Goal: Transaction & Acquisition: Purchase product/service

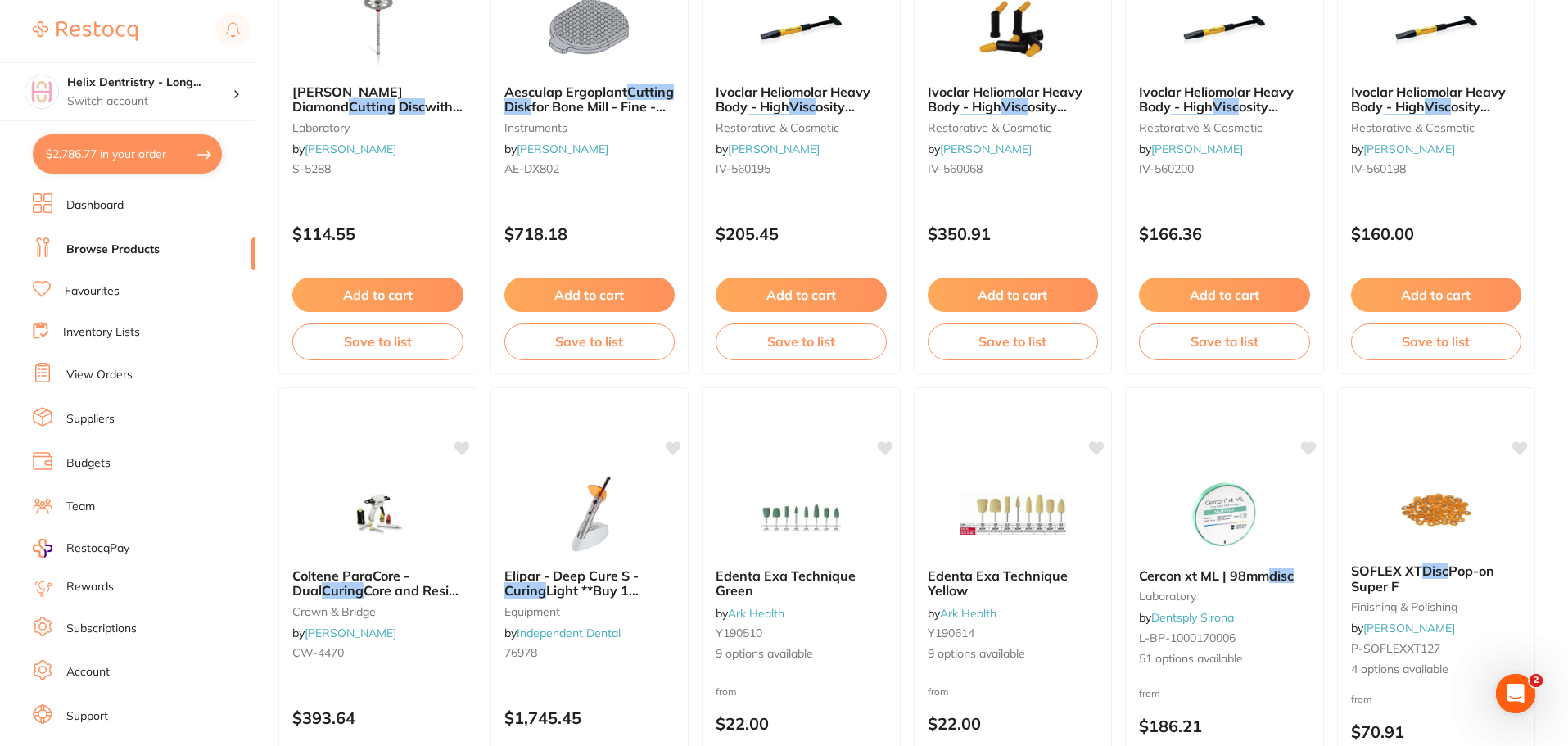
type input "essix cutting disc"
click at [172, 154] on button "$2,786.77 in your order" at bounding box center [128, 154] width 189 height 39
checkbox input "true"
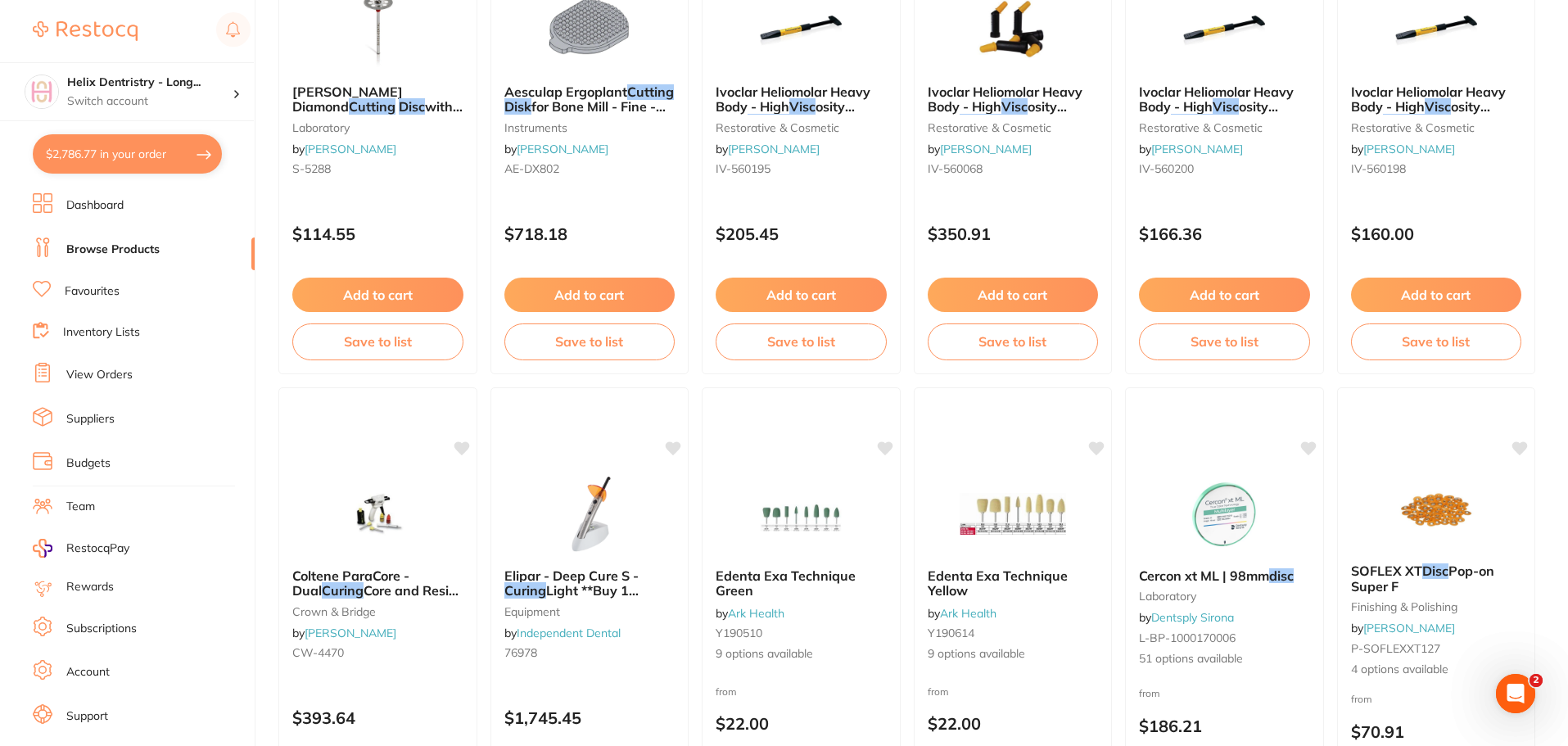
checkbox input "true"
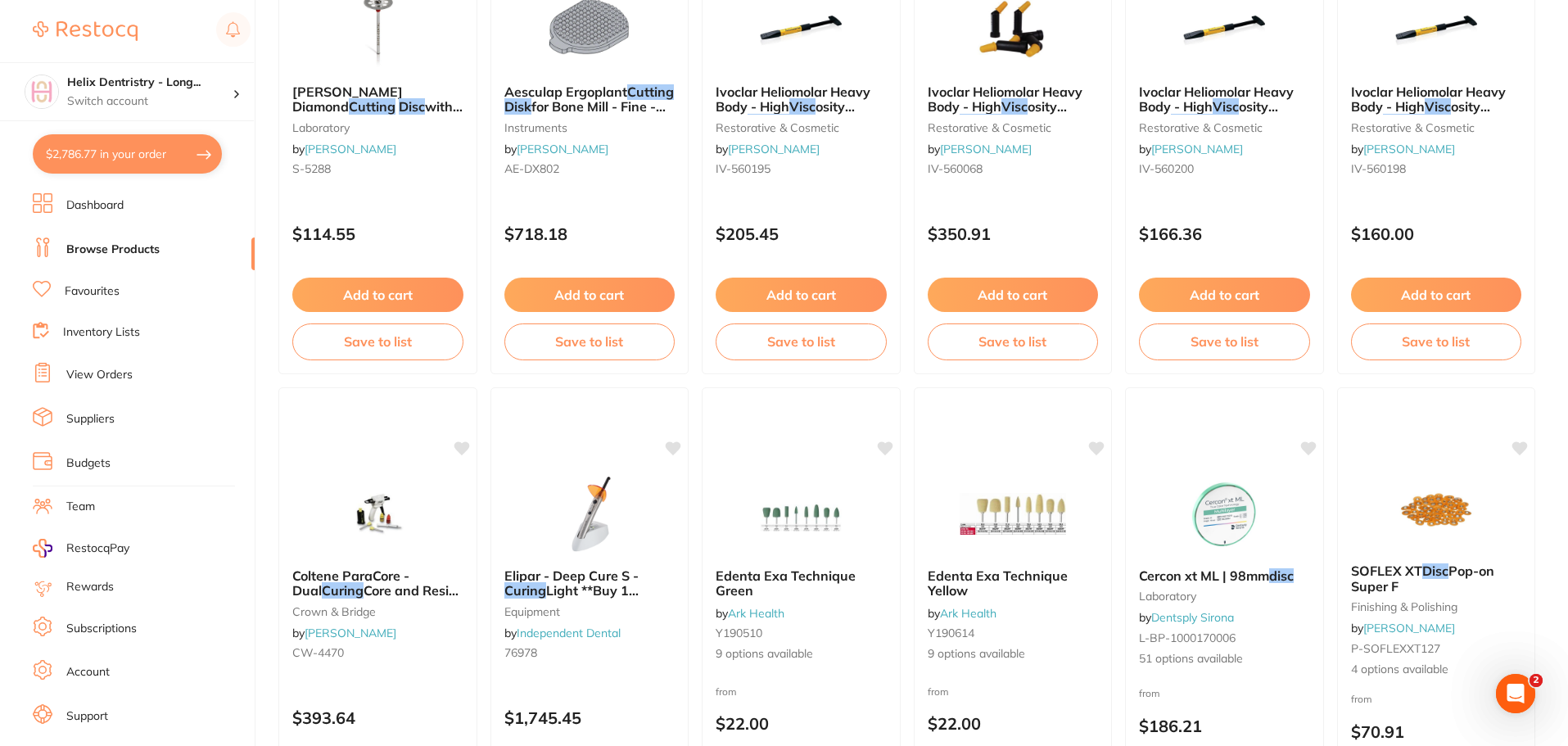
checkbox input "true"
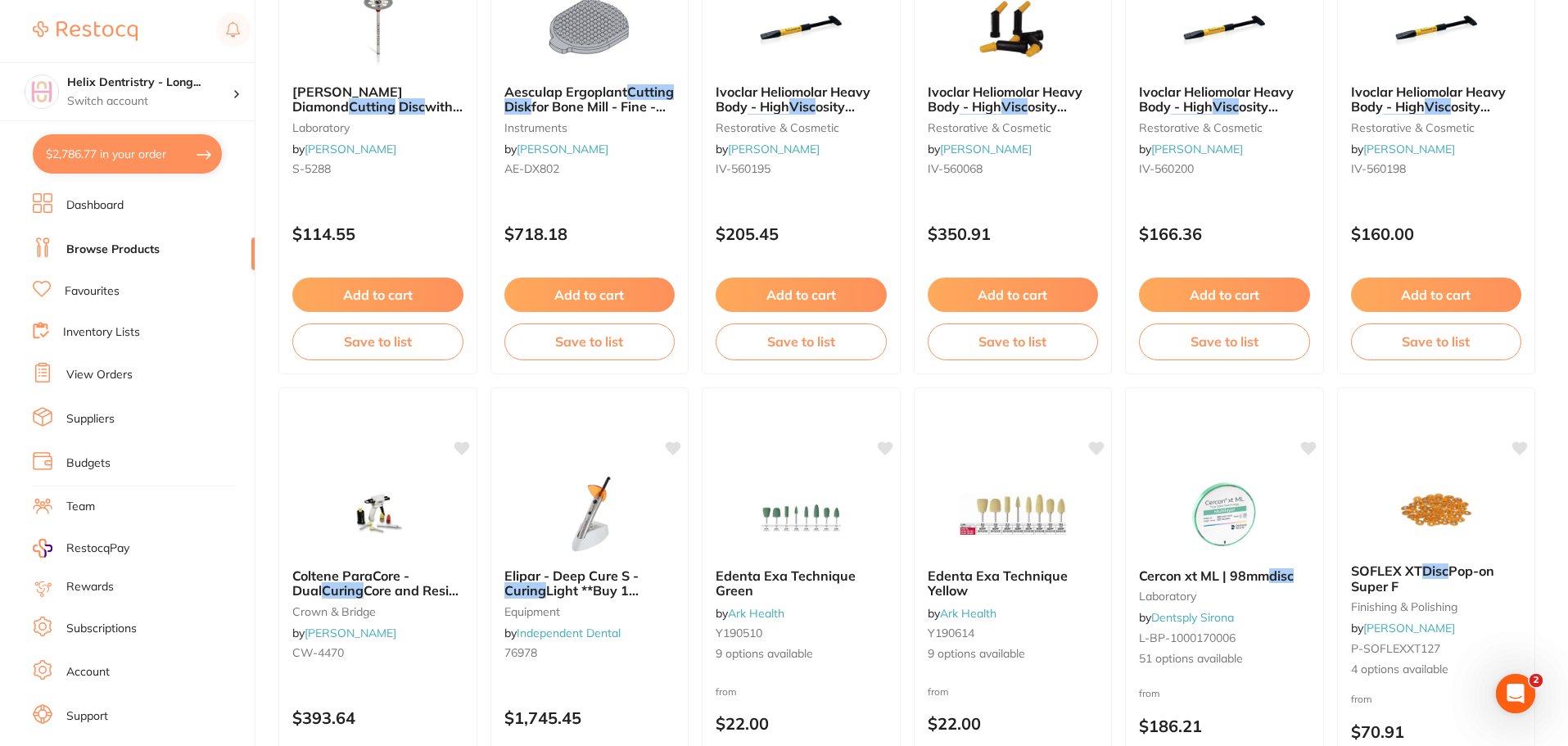
checkbox input "true"
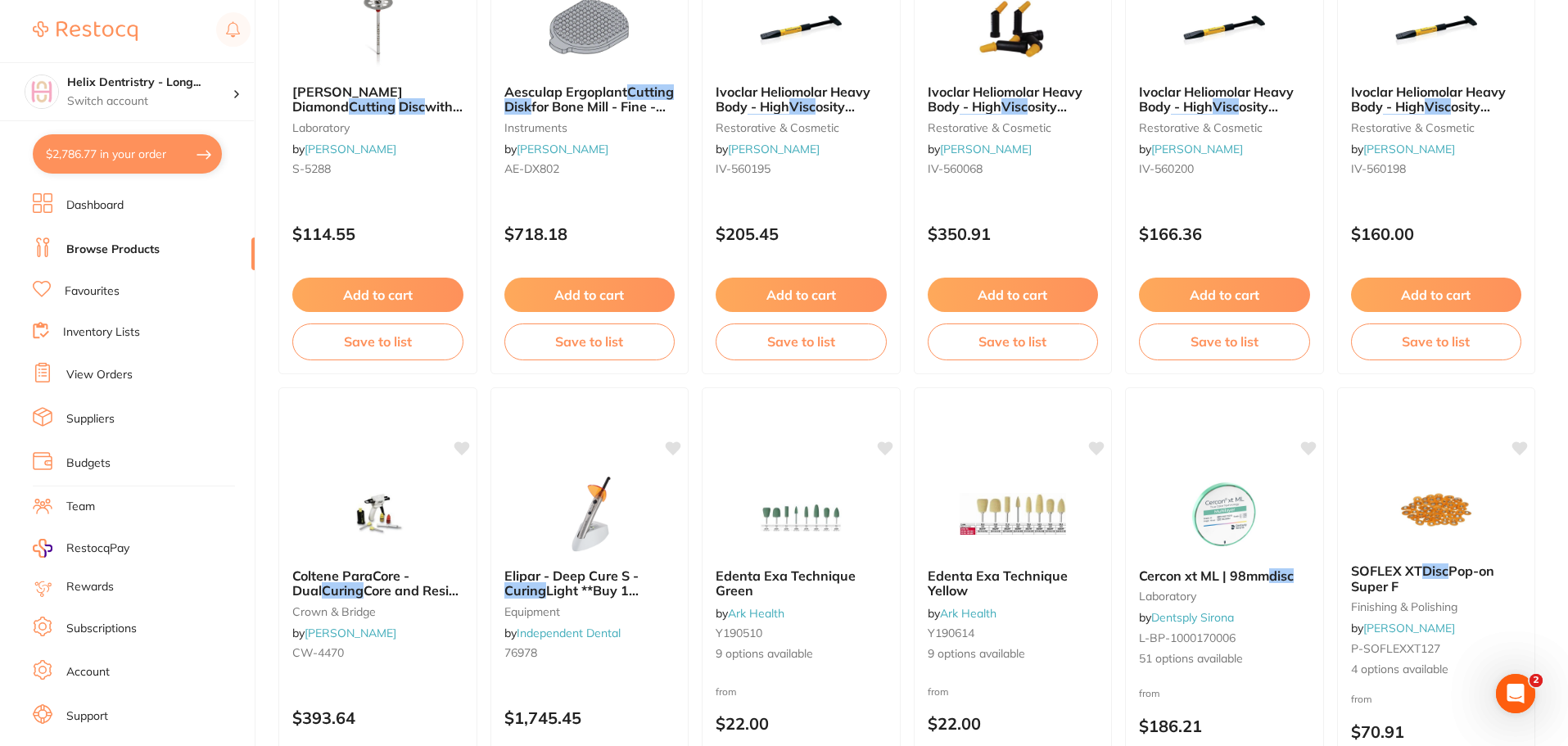
checkbox input "true"
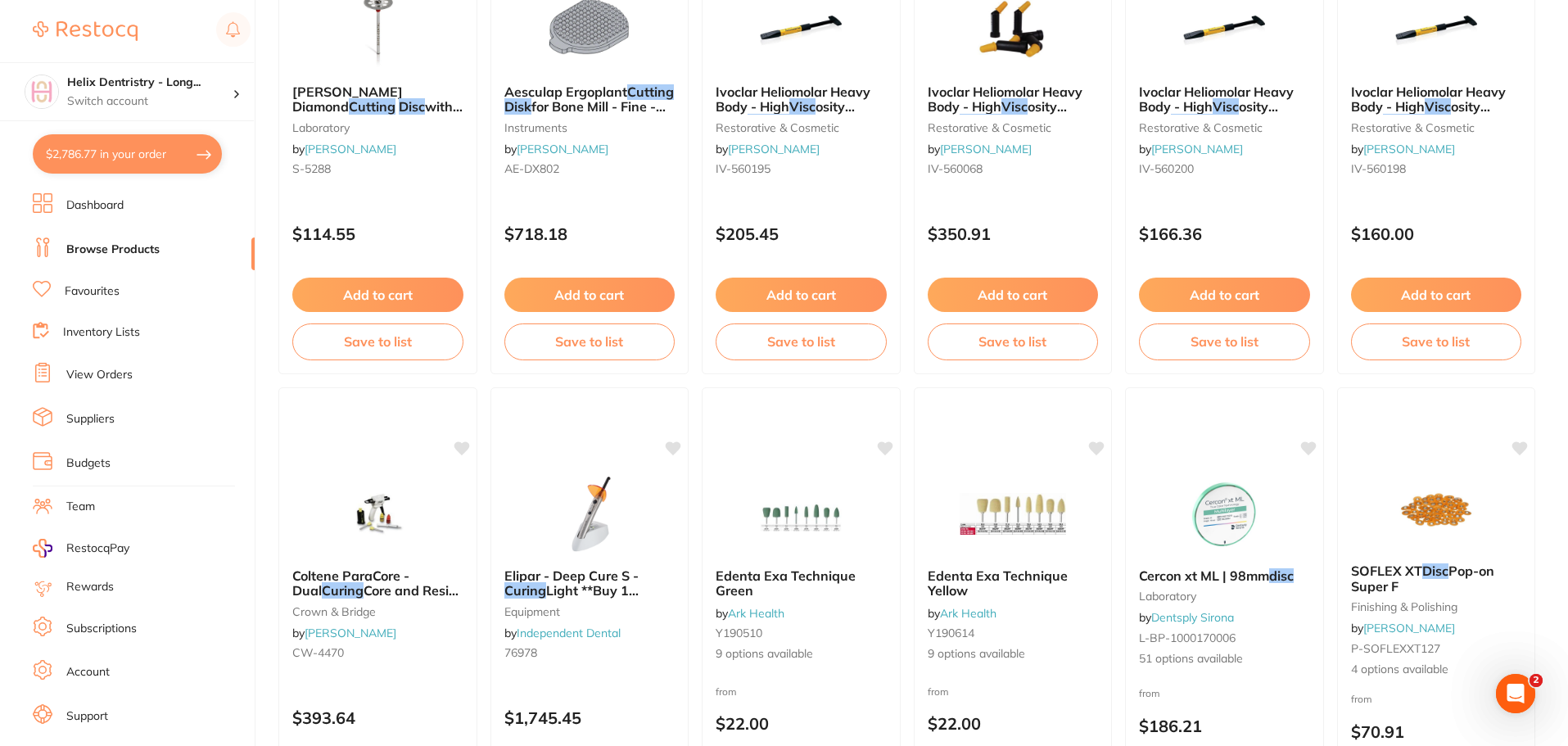
checkbox input "true"
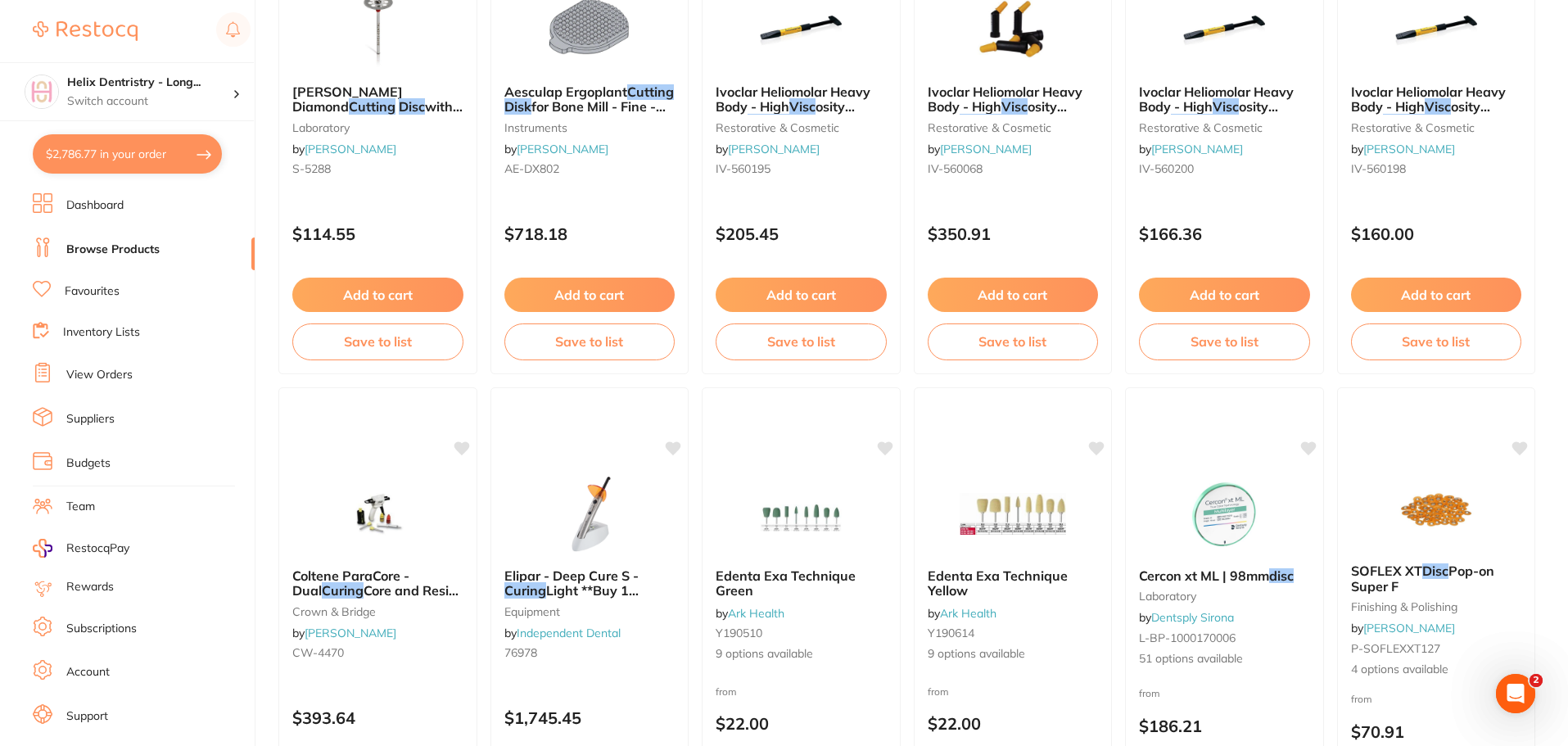
checkbox input "true"
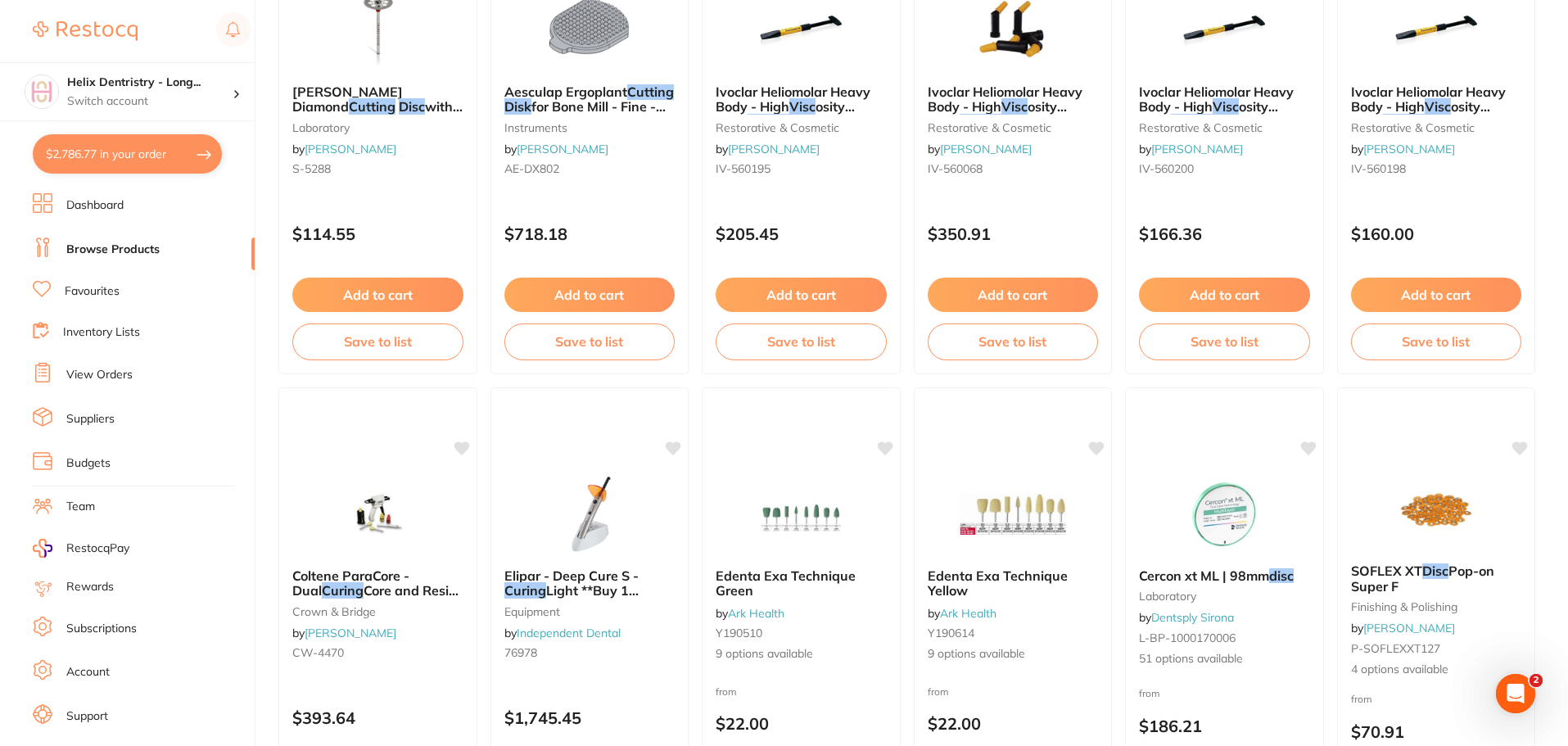
checkbox input "true"
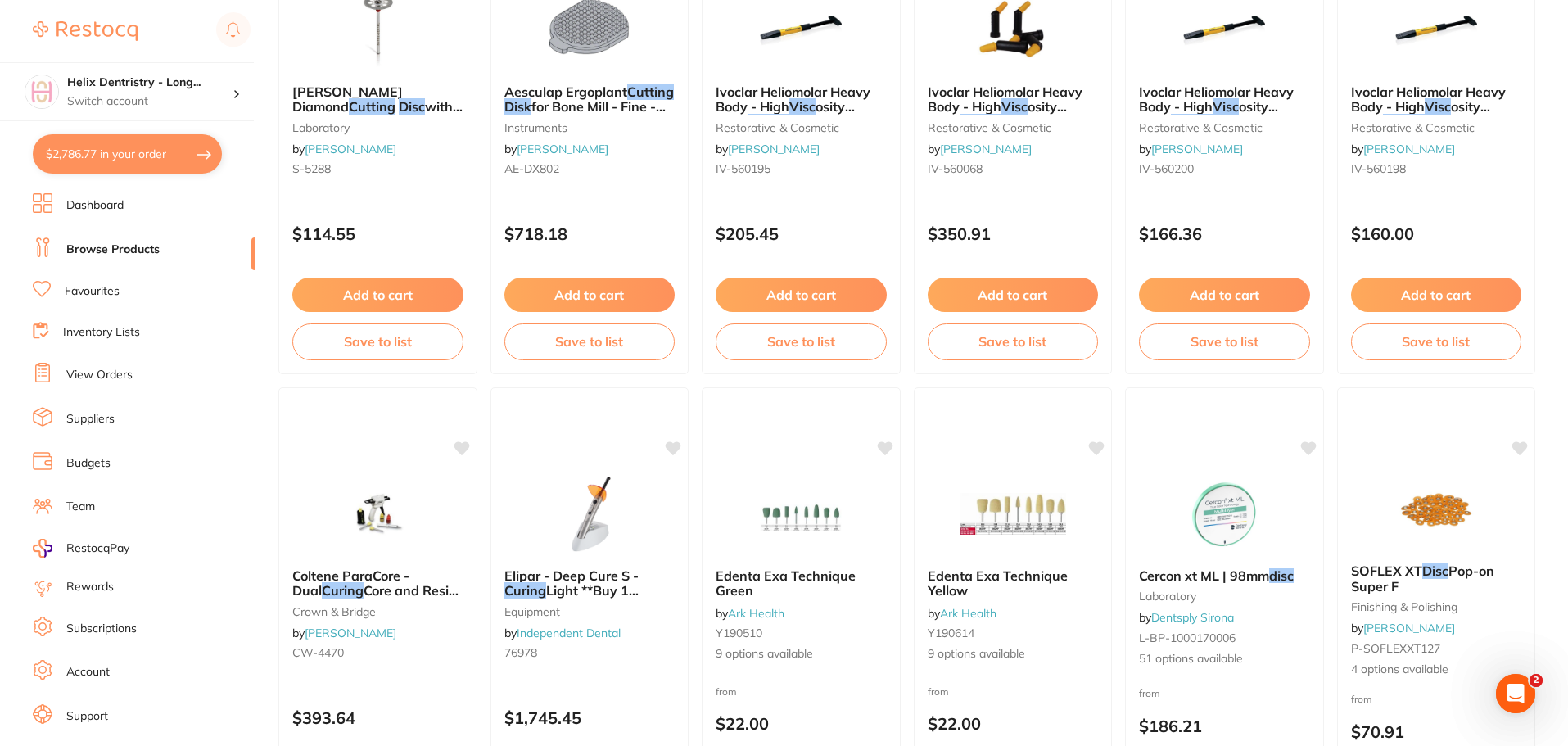
checkbox input "true"
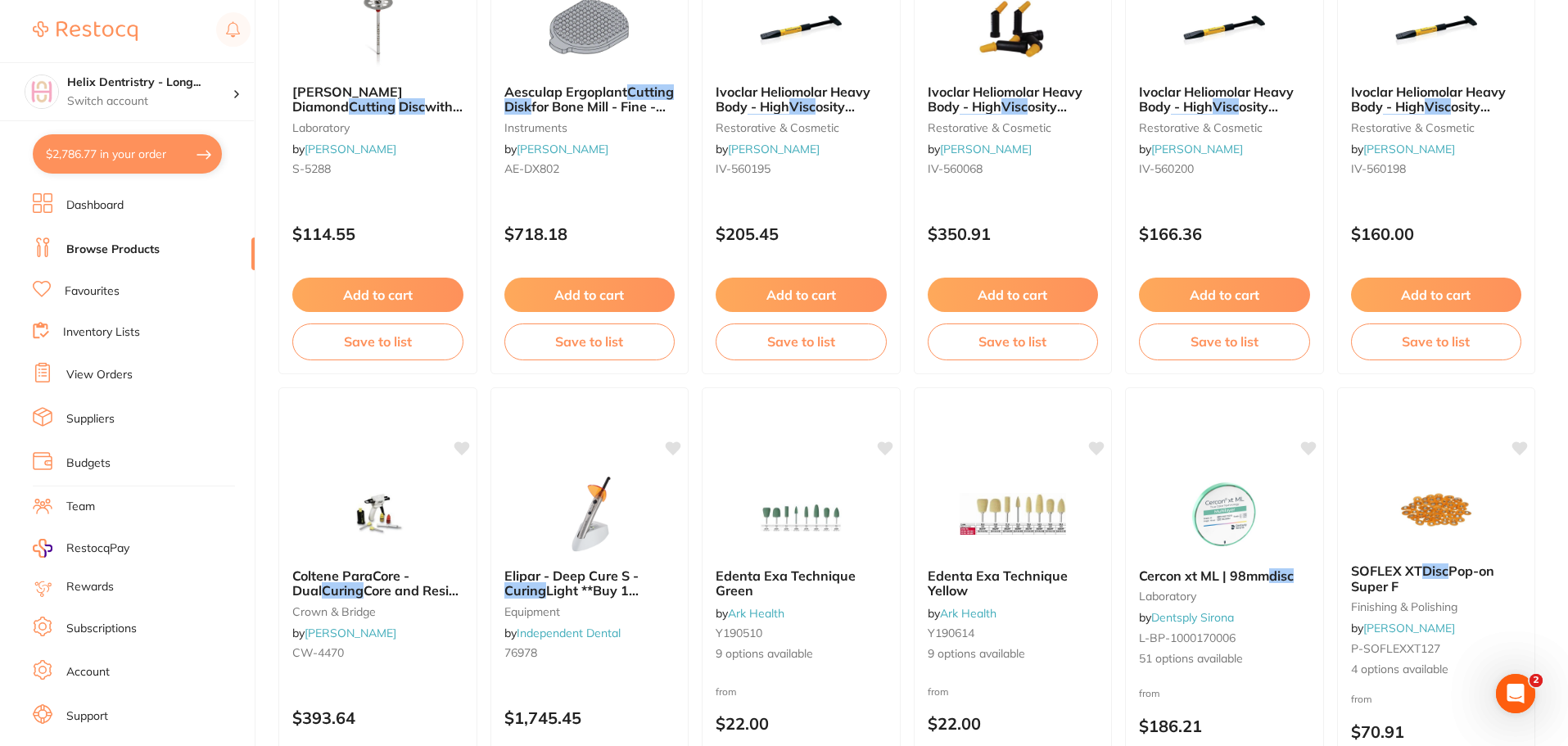
checkbox input "true"
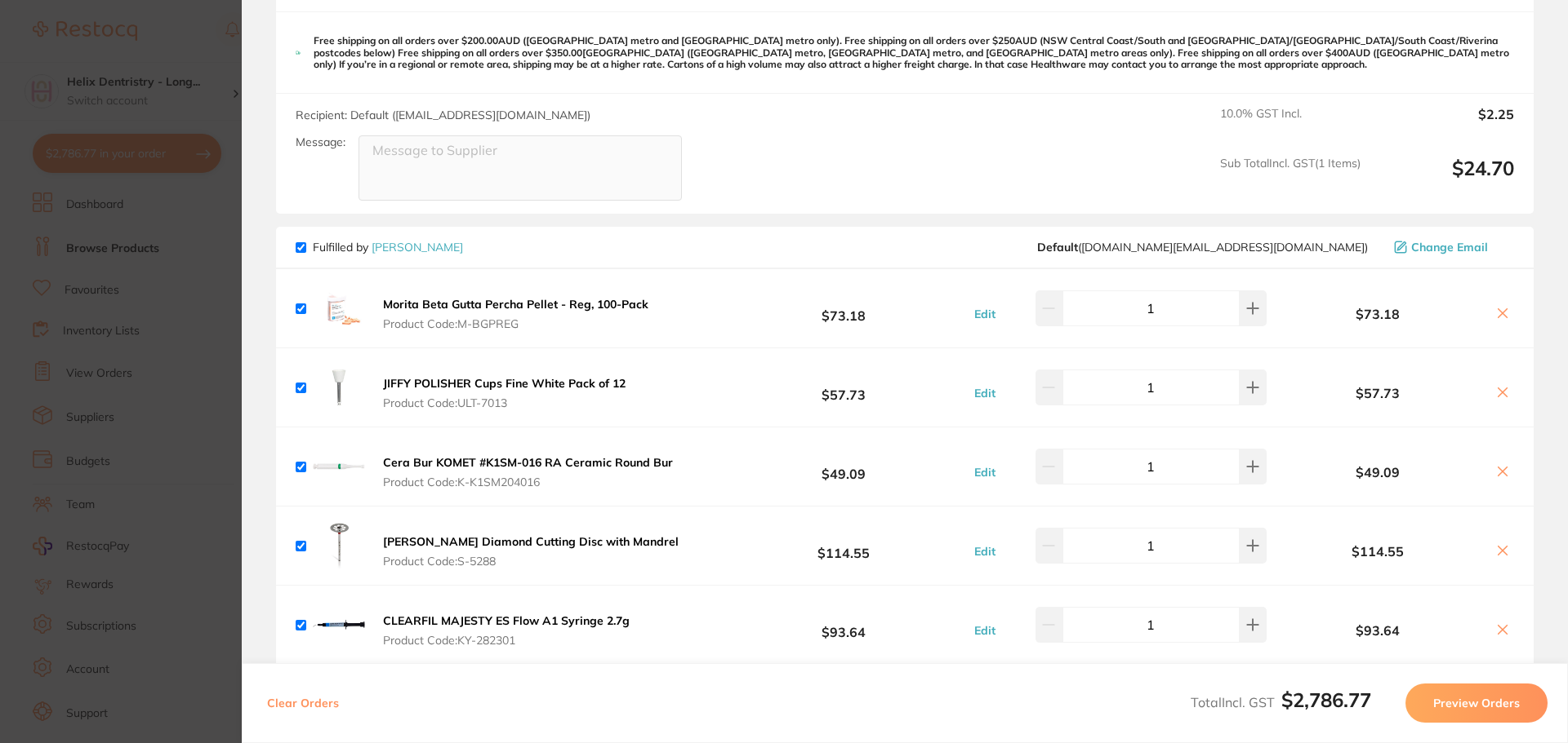
scroll to position [3557, 0]
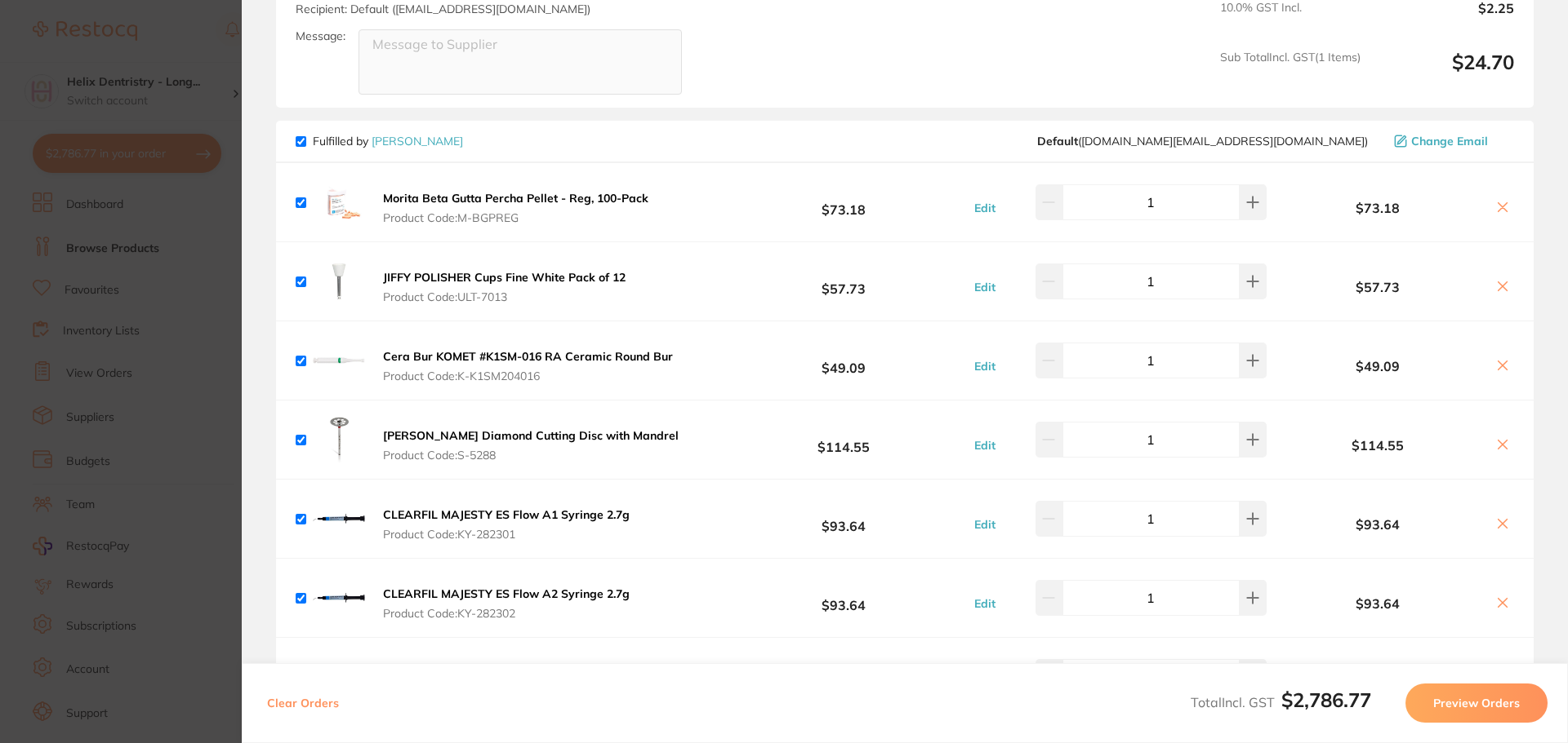
click at [212, 345] on section "Update RRP Set your pre negotiated price for this item. Item Agreed RRP (excl. …" at bounding box center [784, 371] width 1568 height 743
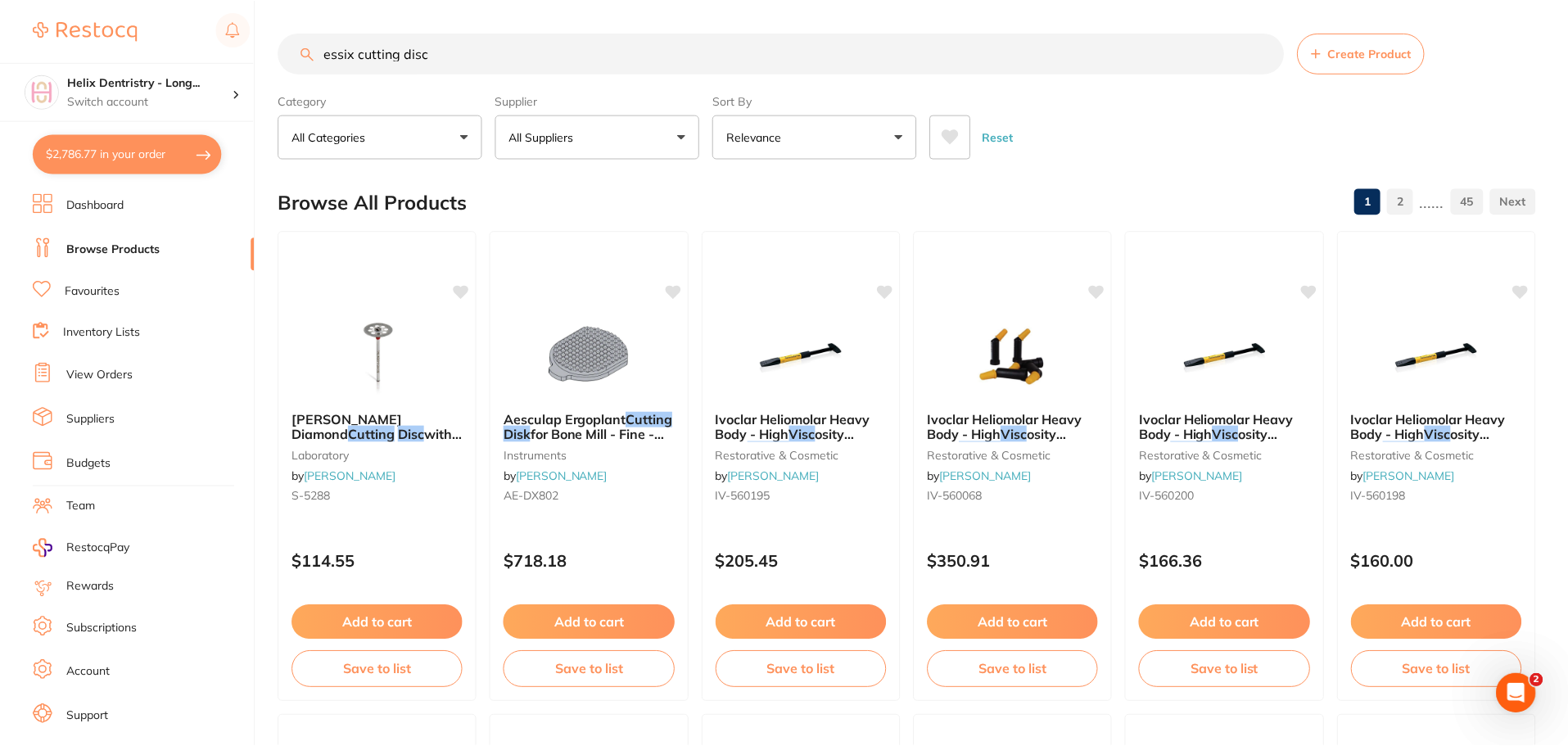
scroll to position [328, 0]
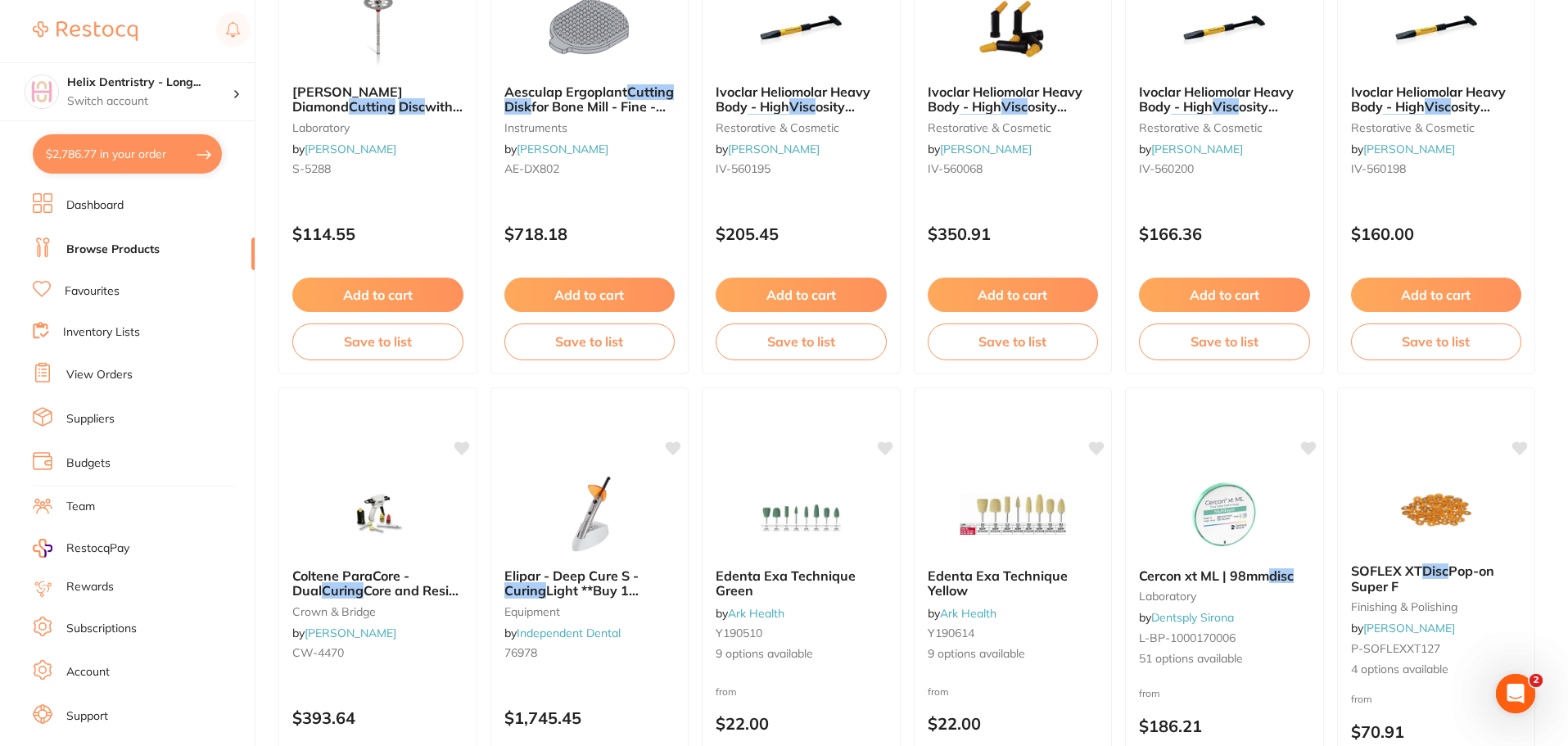
drag, startPoint x: 289, startPoint y: 382, endPoint x: 260, endPoint y: 317, distance: 71.2
